Goal: Task Accomplishment & Management: Manage account settings

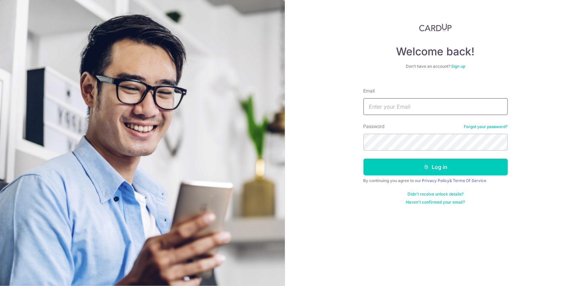
click at [383, 108] on input "Email" at bounding box center [436, 106] width 144 height 17
type input "[EMAIL_ADDRESS][DOMAIN_NAME]"
click at [364, 159] on button "Log in" at bounding box center [436, 167] width 144 height 17
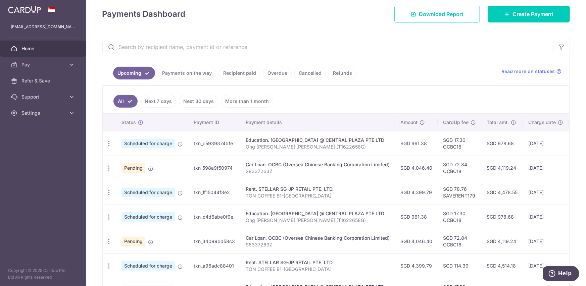
scroll to position [101, 0]
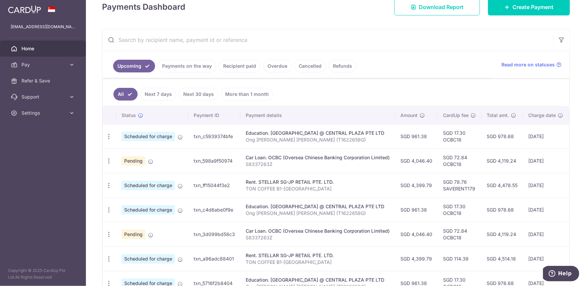
click at [232, 68] on link "Recipient paid" at bounding box center [240, 66] width 42 height 13
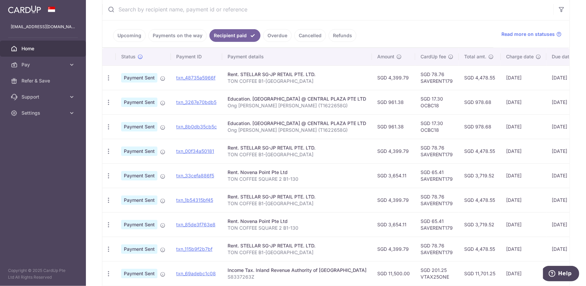
scroll to position [134, 0]
